Goal: Contribute content: Add original content to the website for others to see

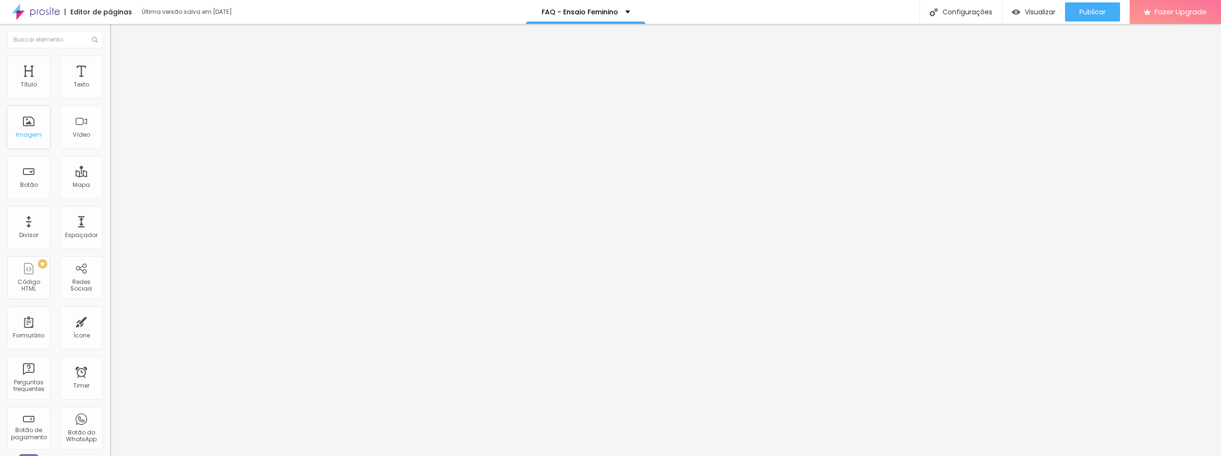
click at [19, 130] on div "Imagem" at bounding box center [28, 127] width 43 height 43
click at [24, 137] on div "Imagem" at bounding box center [29, 135] width 26 height 7
click at [31, 138] on div "Imagem" at bounding box center [29, 135] width 26 height 7
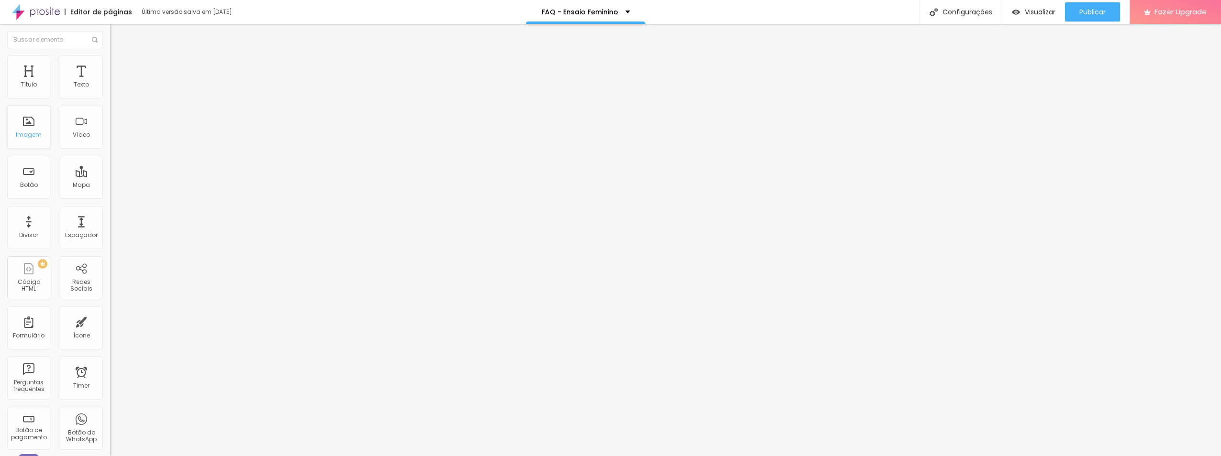
click at [31, 138] on div "Imagem" at bounding box center [29, 135] width 26 height 7
click at [38, 134] on div "Imagem" at bounding box center [29, 135] width 26 height 7
click at [110, 82] on span "Trocar imagem" at bounding box center [136, 78] width 52 height 8
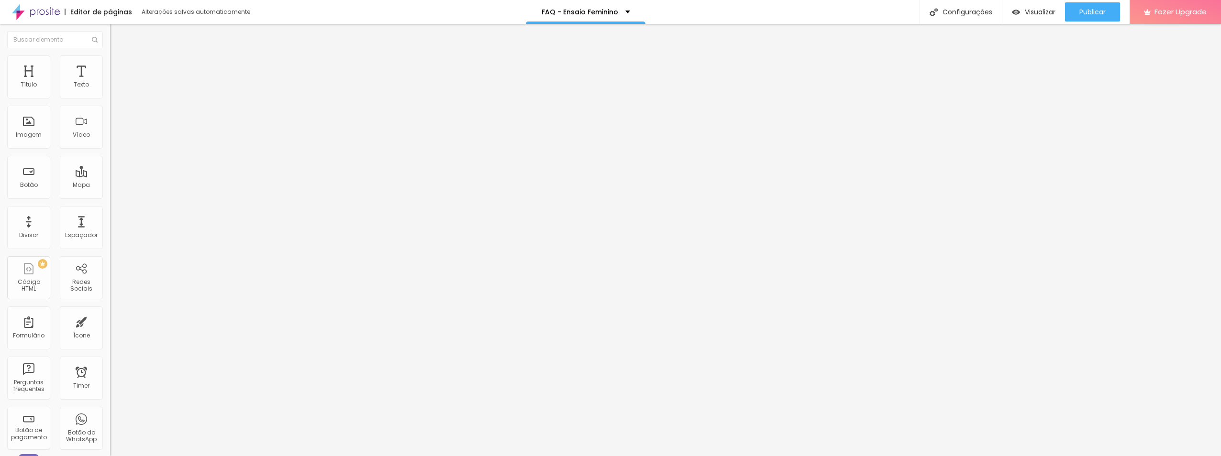
drag, startPoint x: 547, startPoint y: 338, endPoint x: 541, endPoint y: 339, distance: 6.8
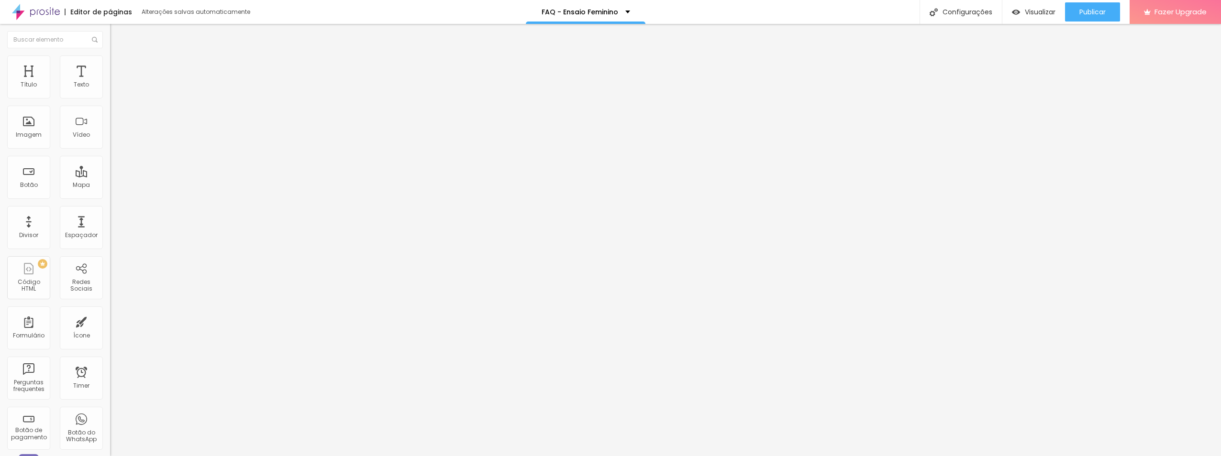
click at [1074, 15] on button "Publicar" at bounding box center [1092, 11] width 55 height 19
click at [1032, 11] on span "Visualizar" at bounding box center [1031, 12] width 31 height 8
